Goal: Task Accomplishment & Management: Manage account settings

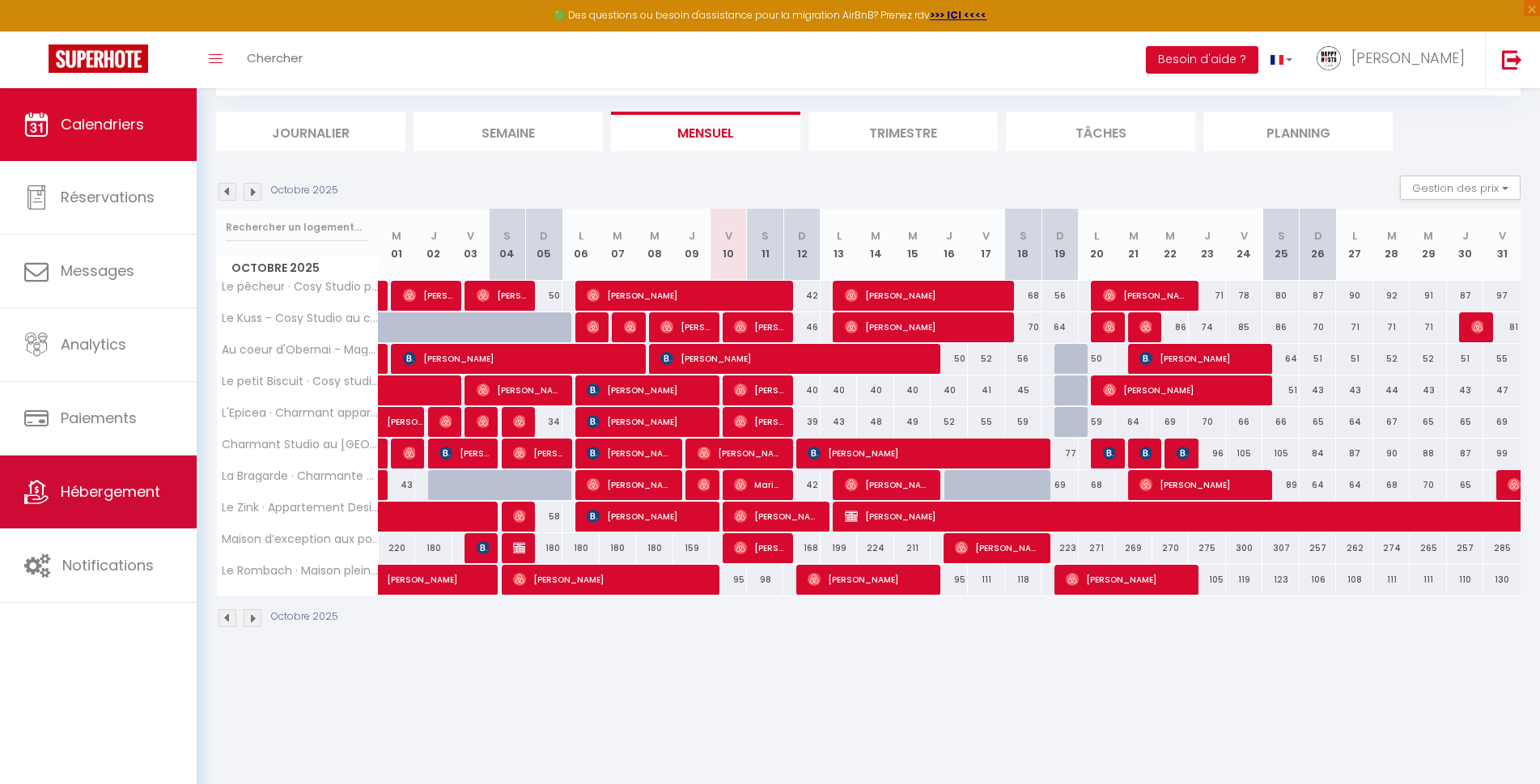
scroll to position [89, 0]
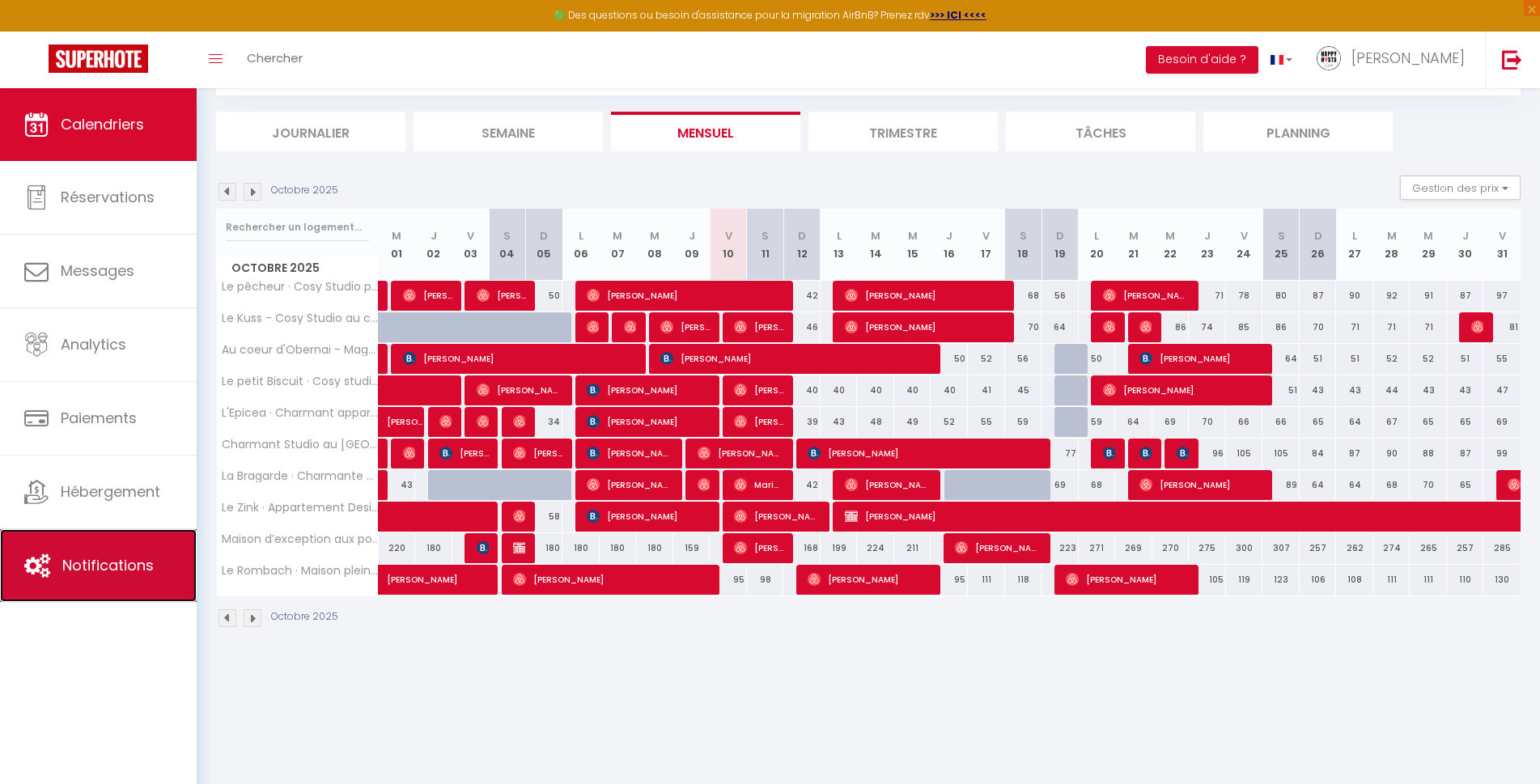
click at [126, 575] on span "Notifications" at bounding box center [107, 565] width 91 height 20
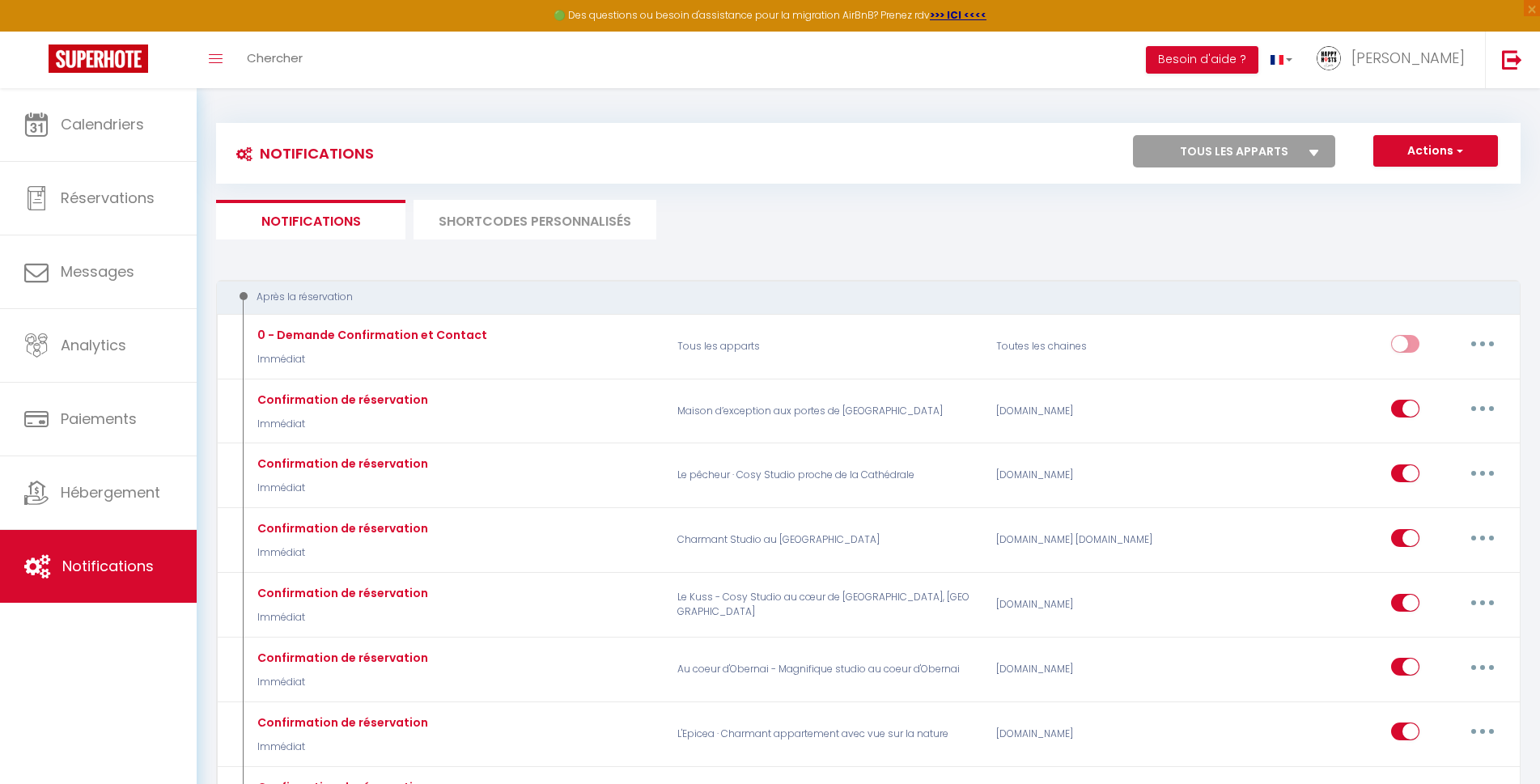
select select
checkbox input "false"
select select
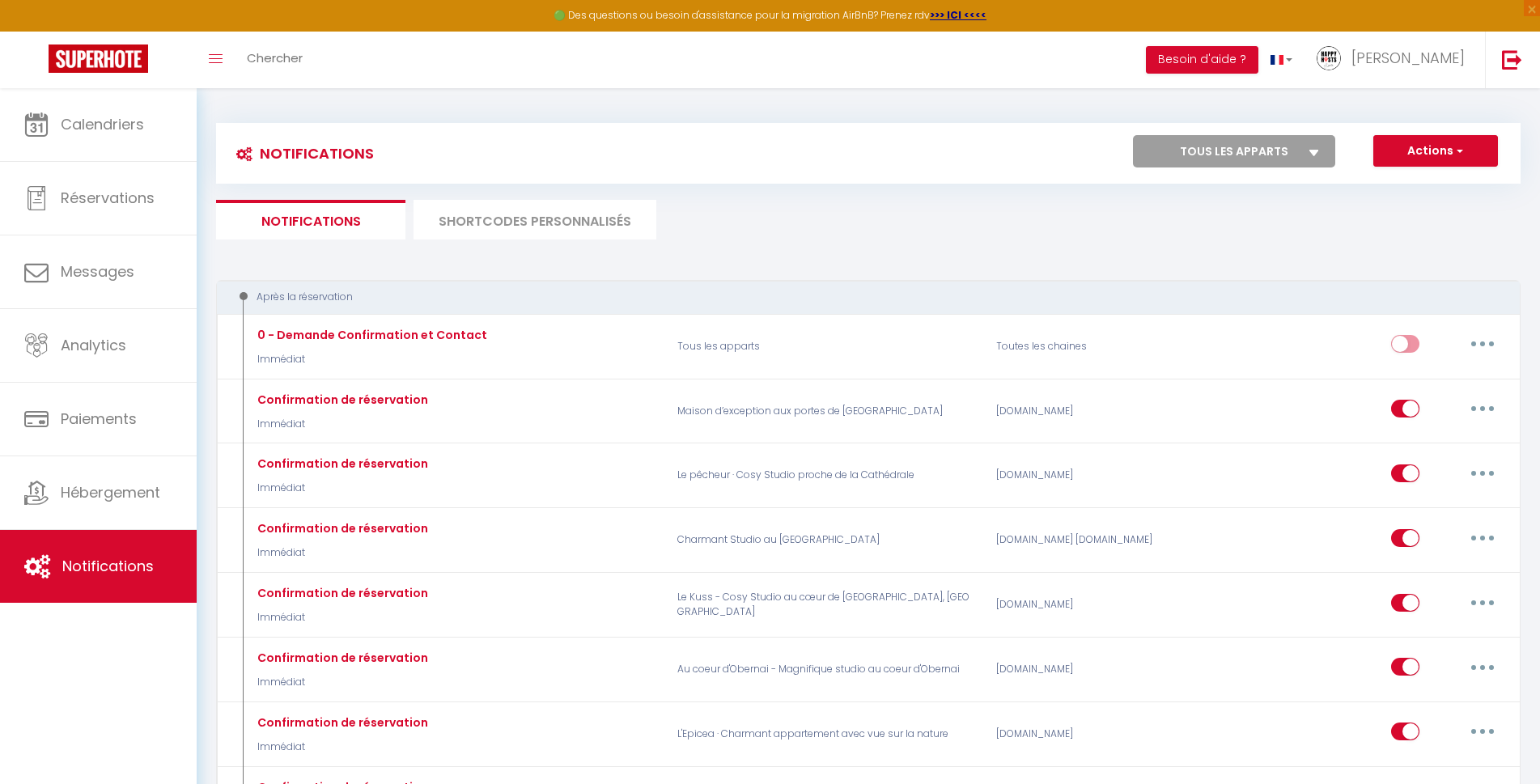
checkbox input "false"
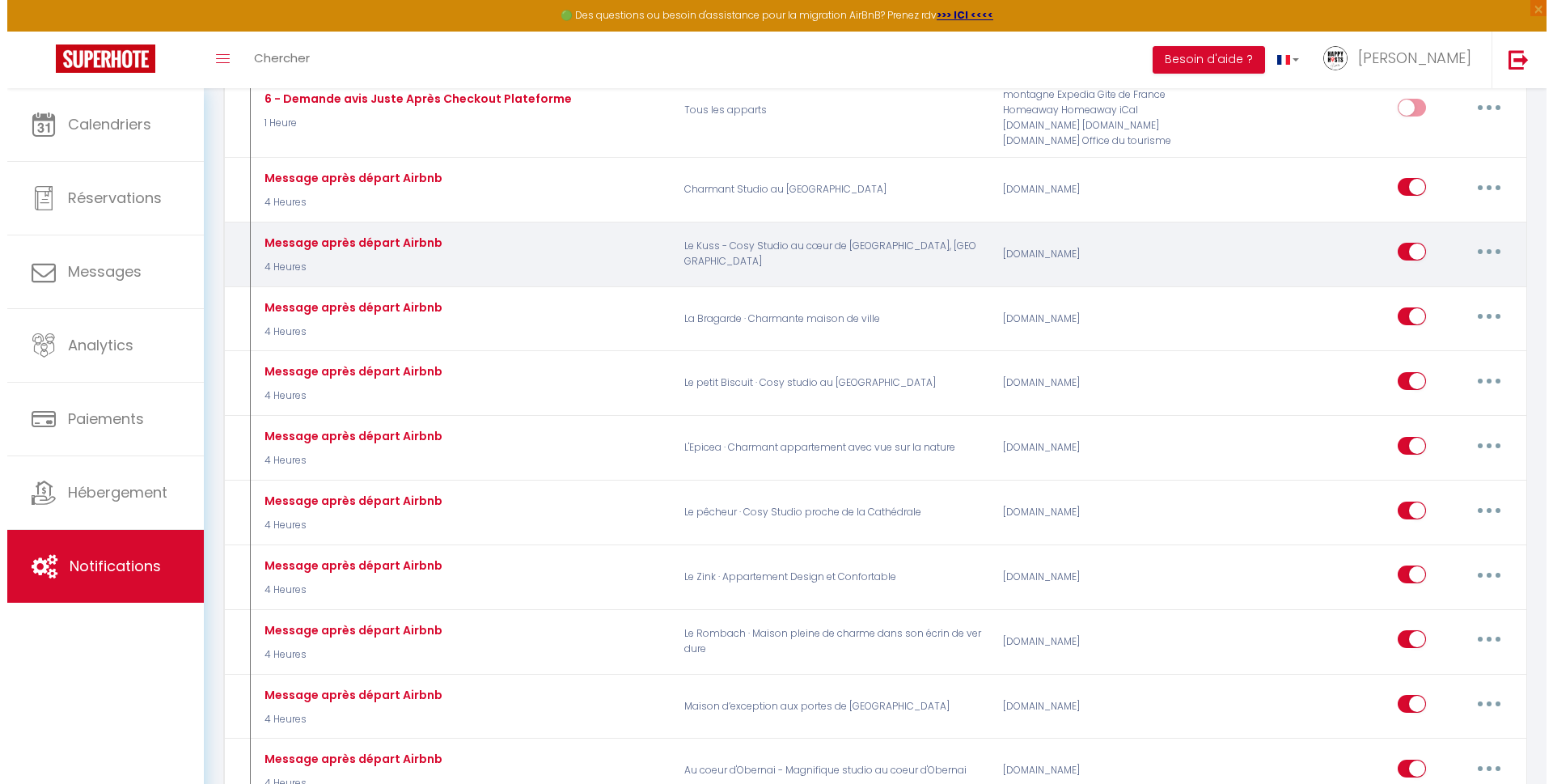
scroll to position [3882, 0]
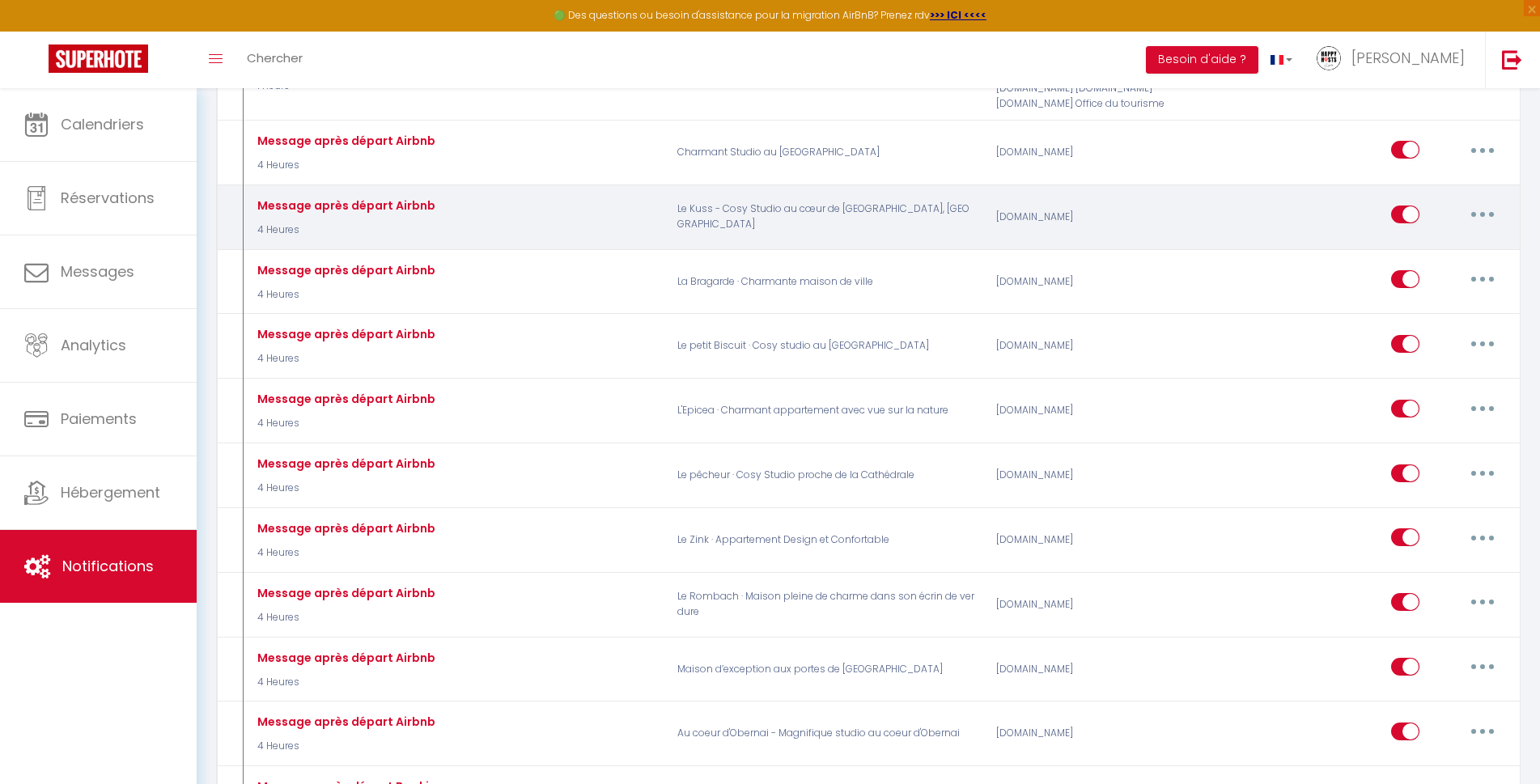
click at [1475, 219] on button "button" at bounding box center [1482, 215] width 45 height 26
click at [1423, 248] on link "Editer" at bounding box center [1440, 251] width 120 height 27
type input "Message après départ Airbnb"
select select "5"
select select "4 Heures"
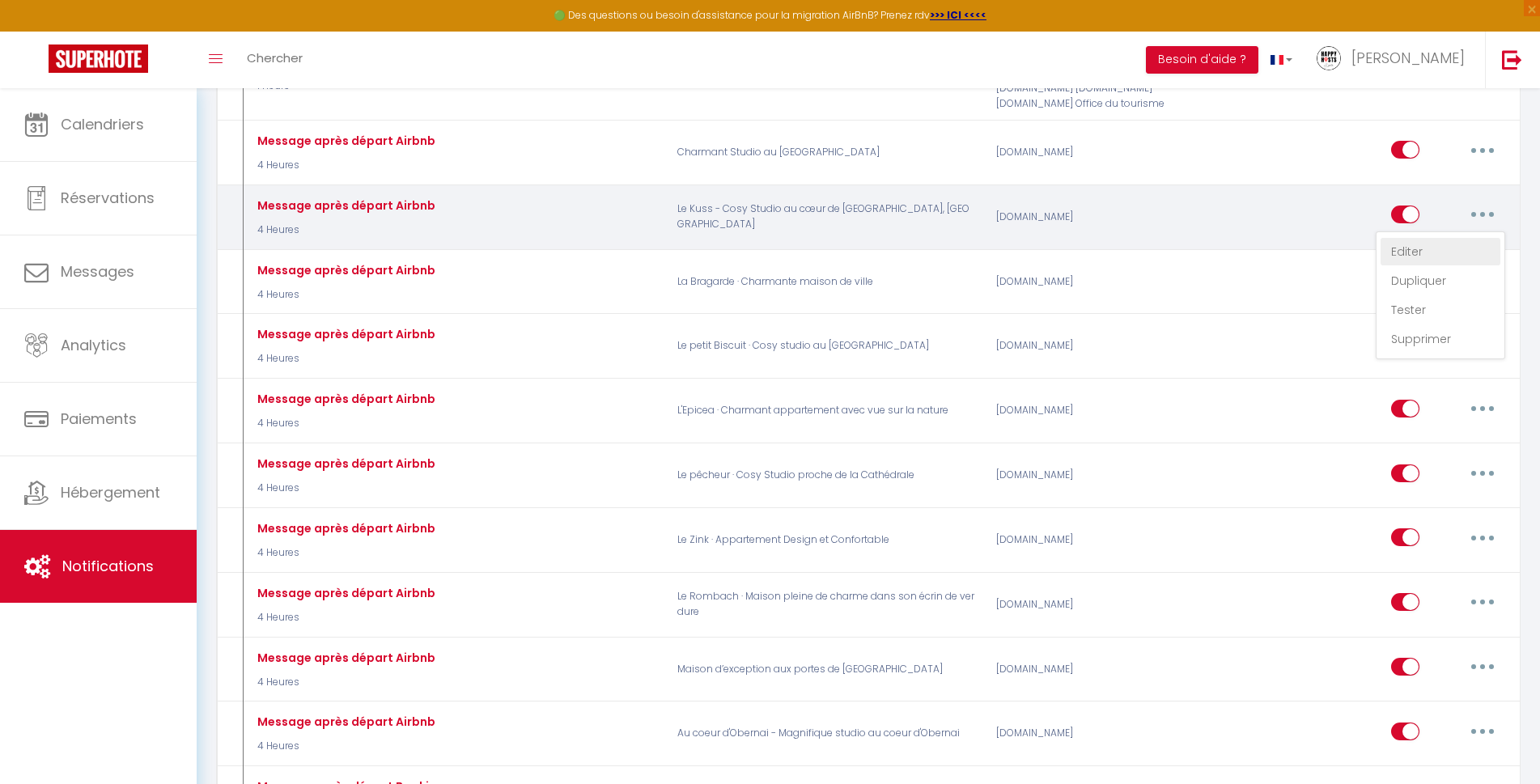
select select
checkbox input "true"
checkbox input "false"
radio input "true"
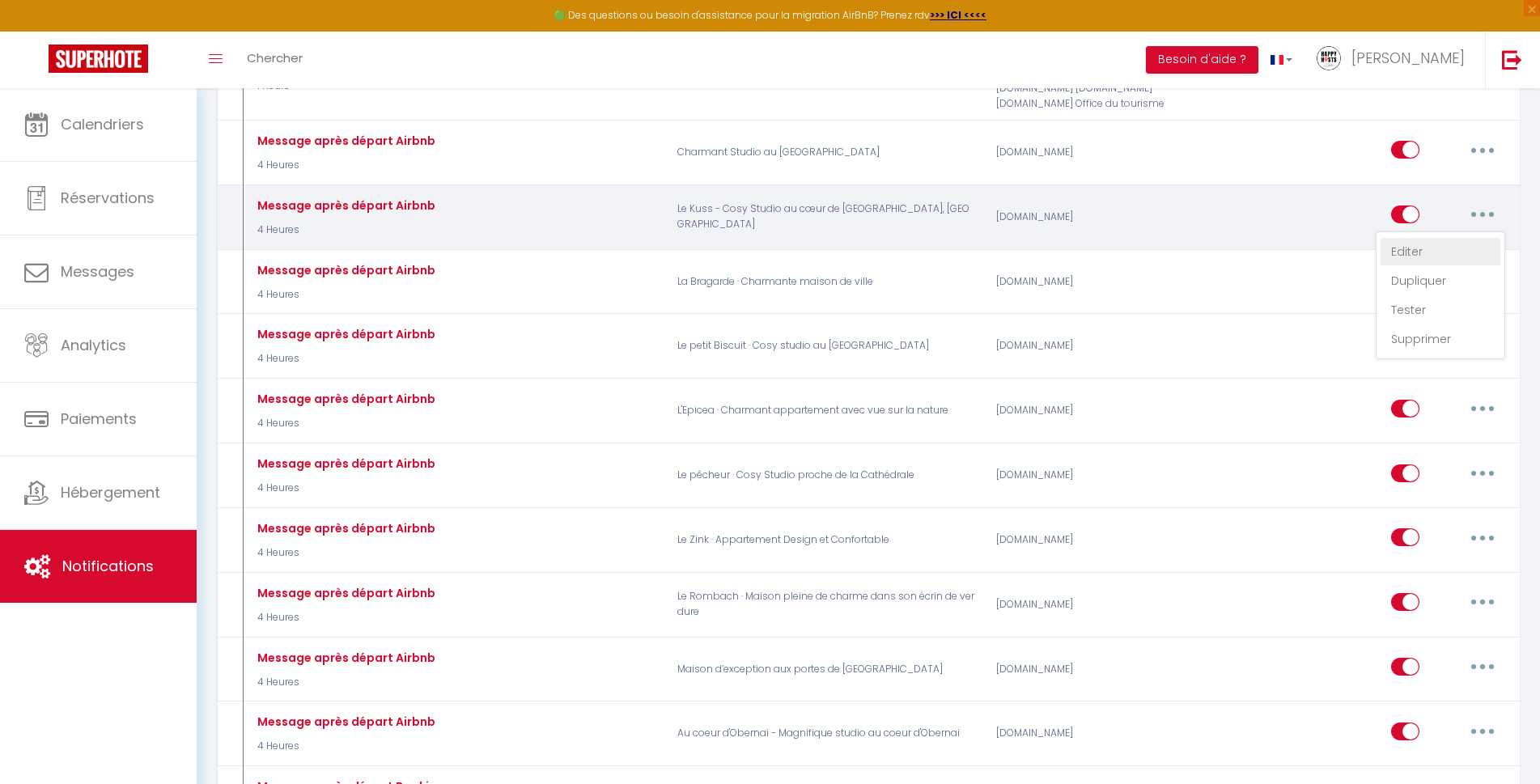
type input "Merci pour tout"
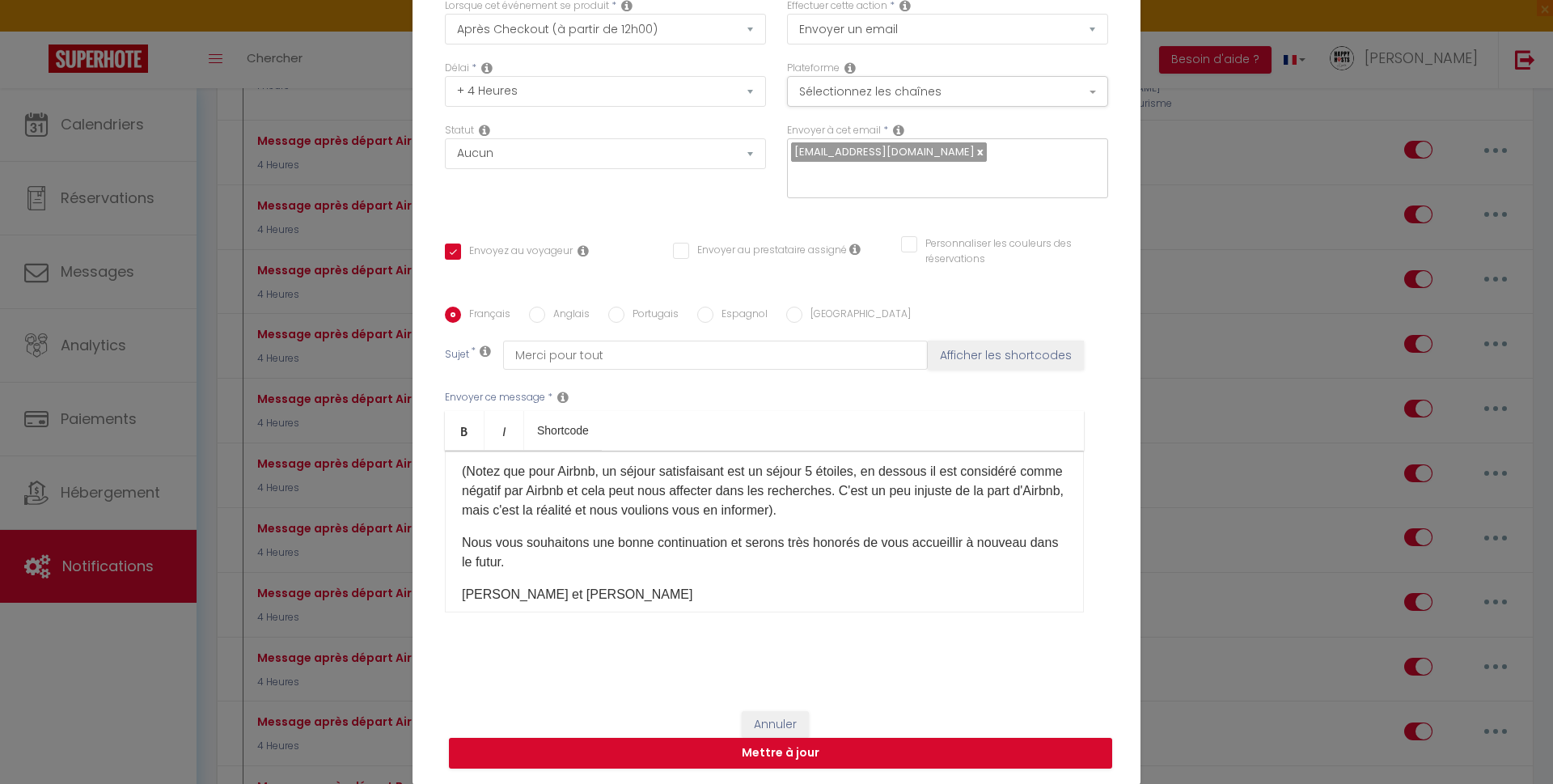
scroll to position [147, 0]
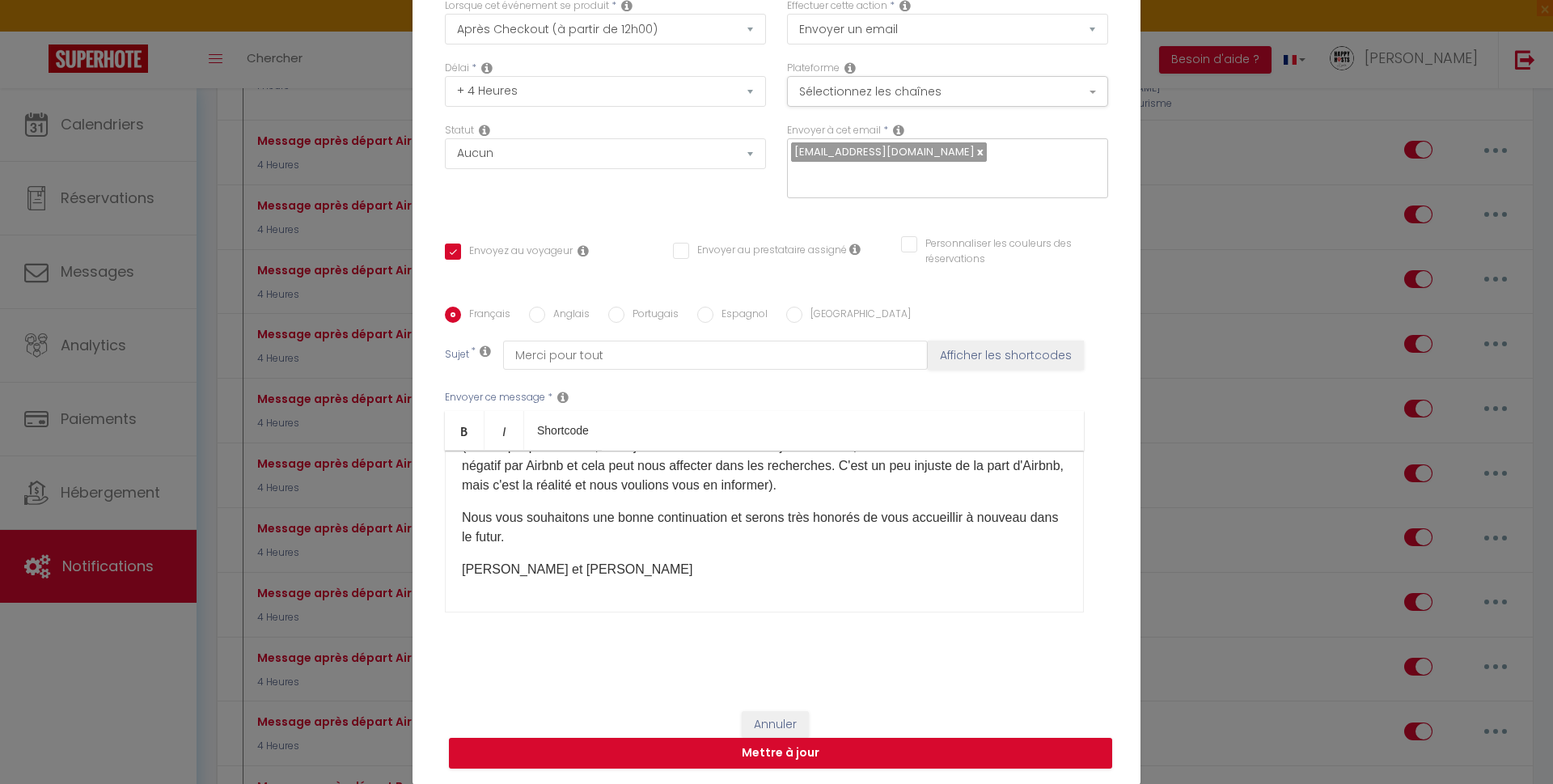
click at [543, 591] on div "Bonjour [GUEST:FIRST_NAME], Vous faites partie de ceux qui laissent l'apparteme…" at bounding box center [765, 531] width 639 height 162
click at [607, 587] on div "Bonjour [GUEST:FIRST_NAME], Vous faites partie de ceux qui laissent l'apparteme…" at bounding box center [765, 531] width 639 height 162
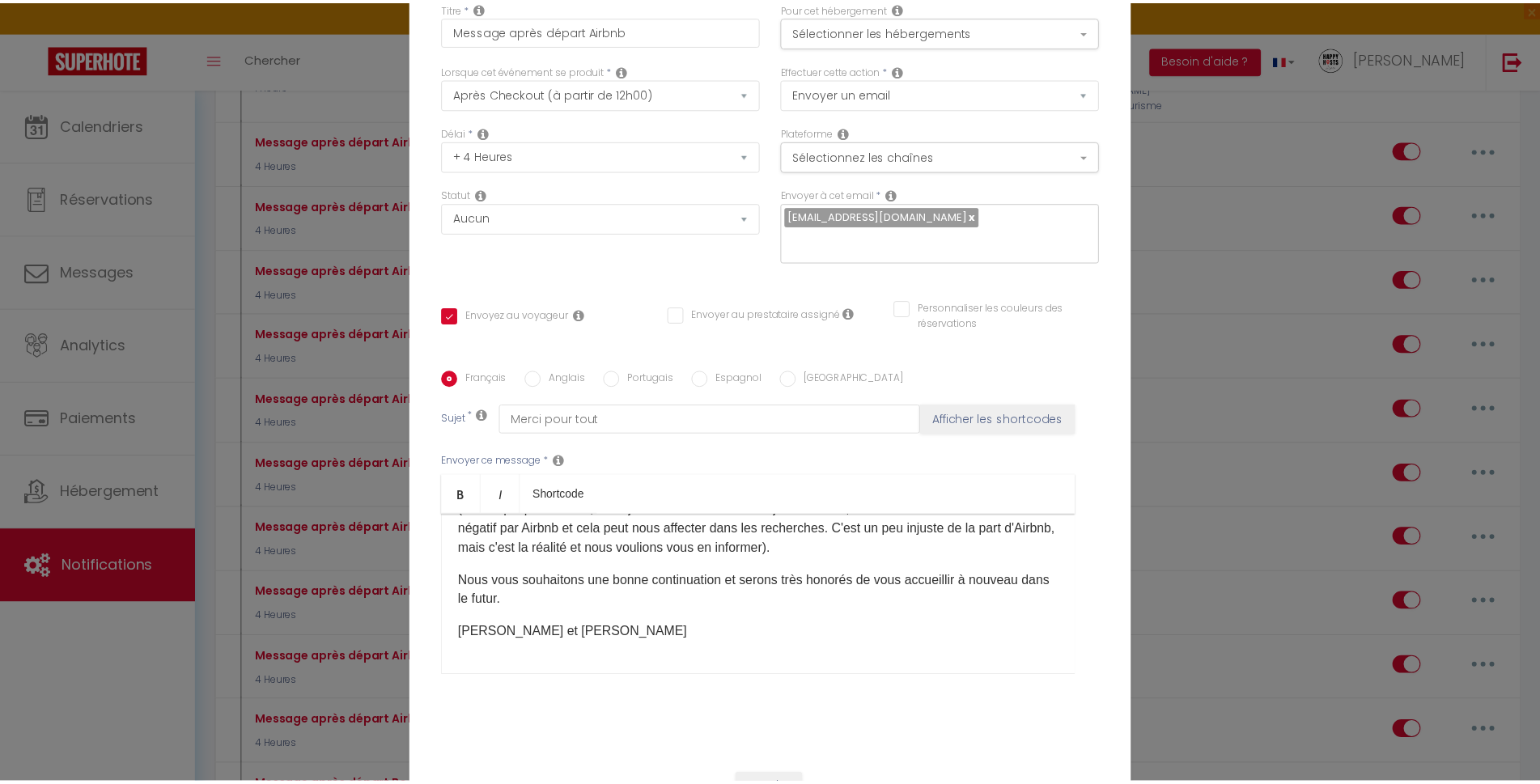
scroll to position [0, 0]
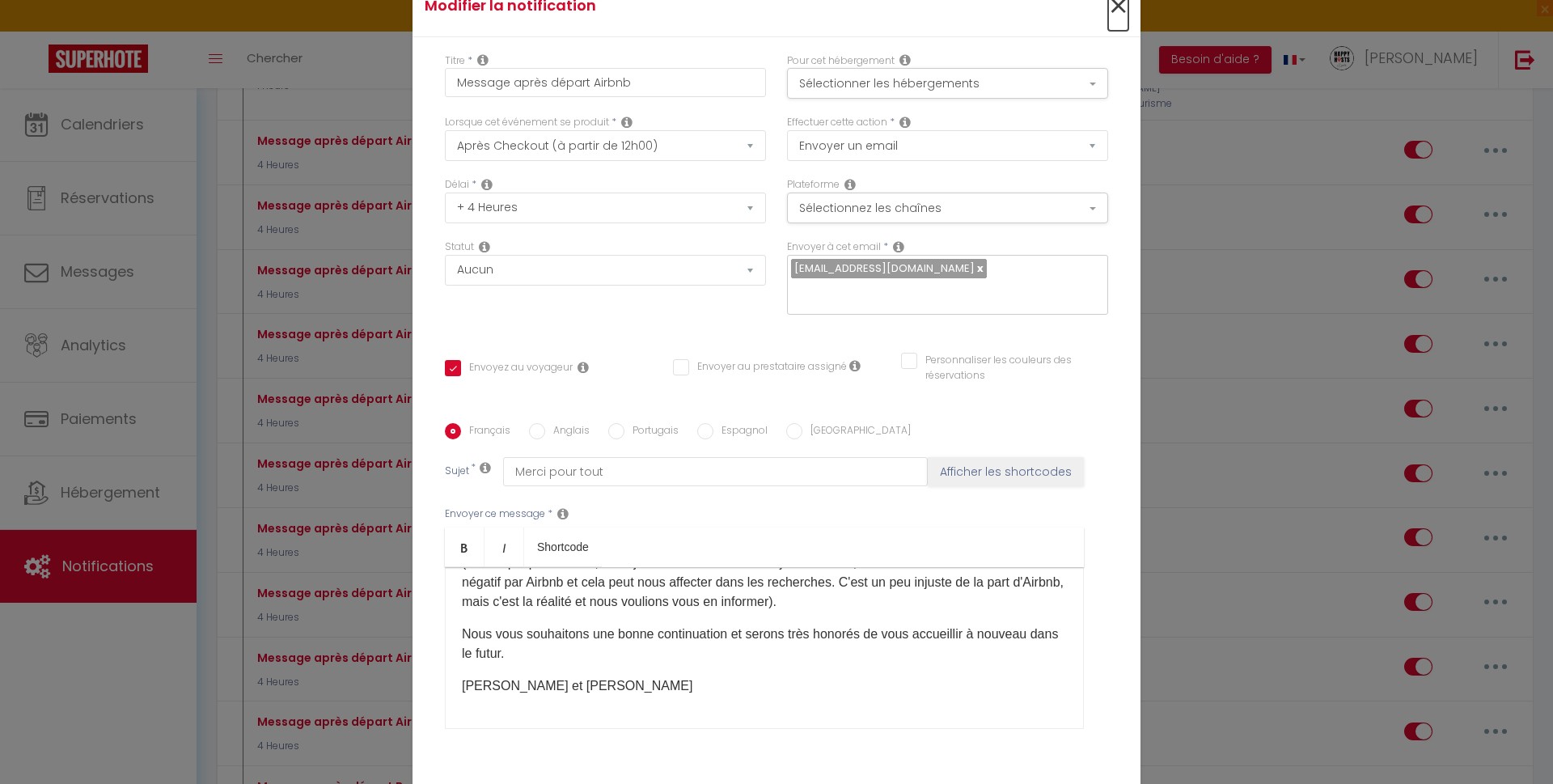
click at [1109, 6] on span "×" at bounding box center [1119, 6] width 20 height 49
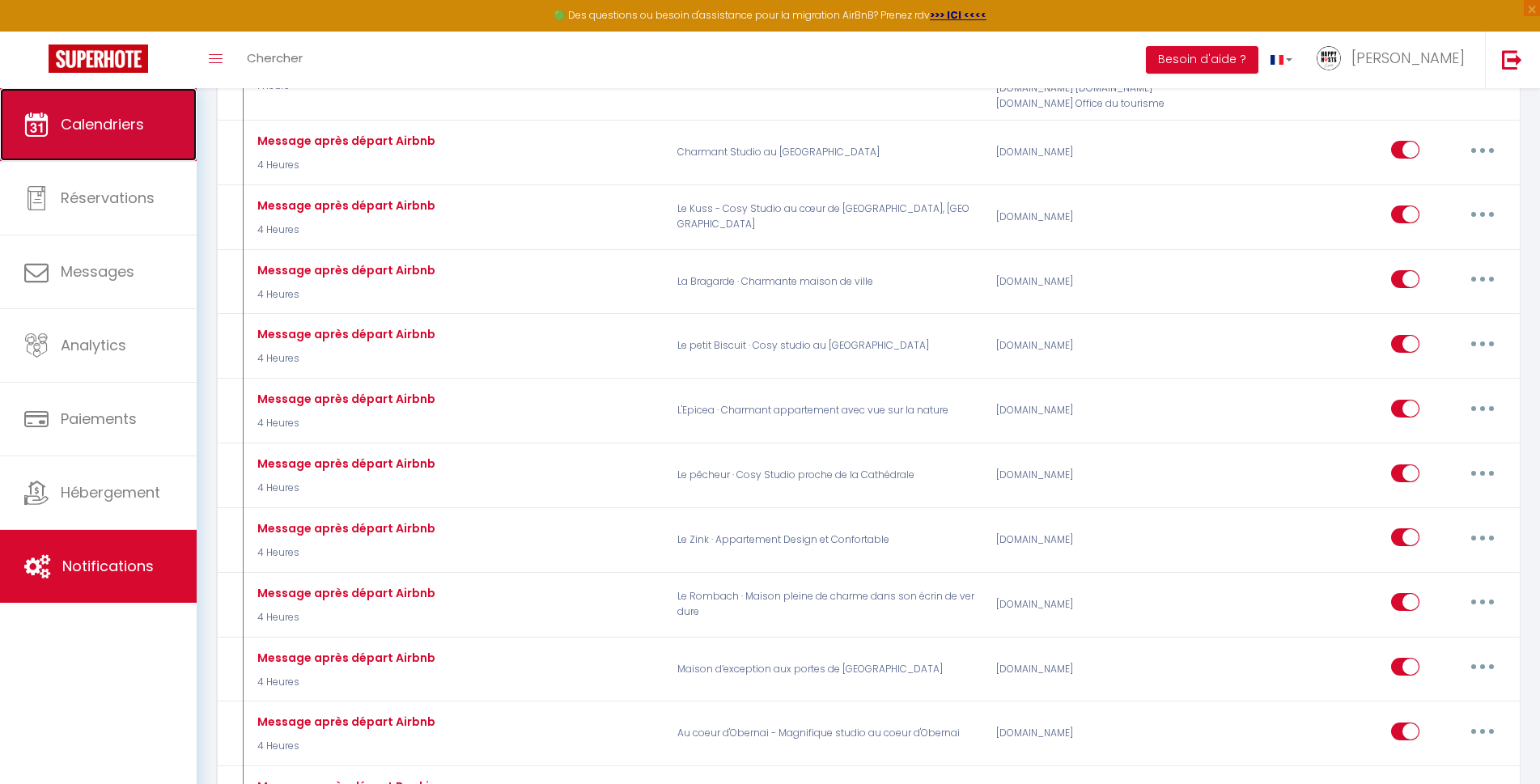
click at [106, 129] on span "Calendriers" at bounding box center [102, 124] width 83 height 20
